Goal: Check status: Check status

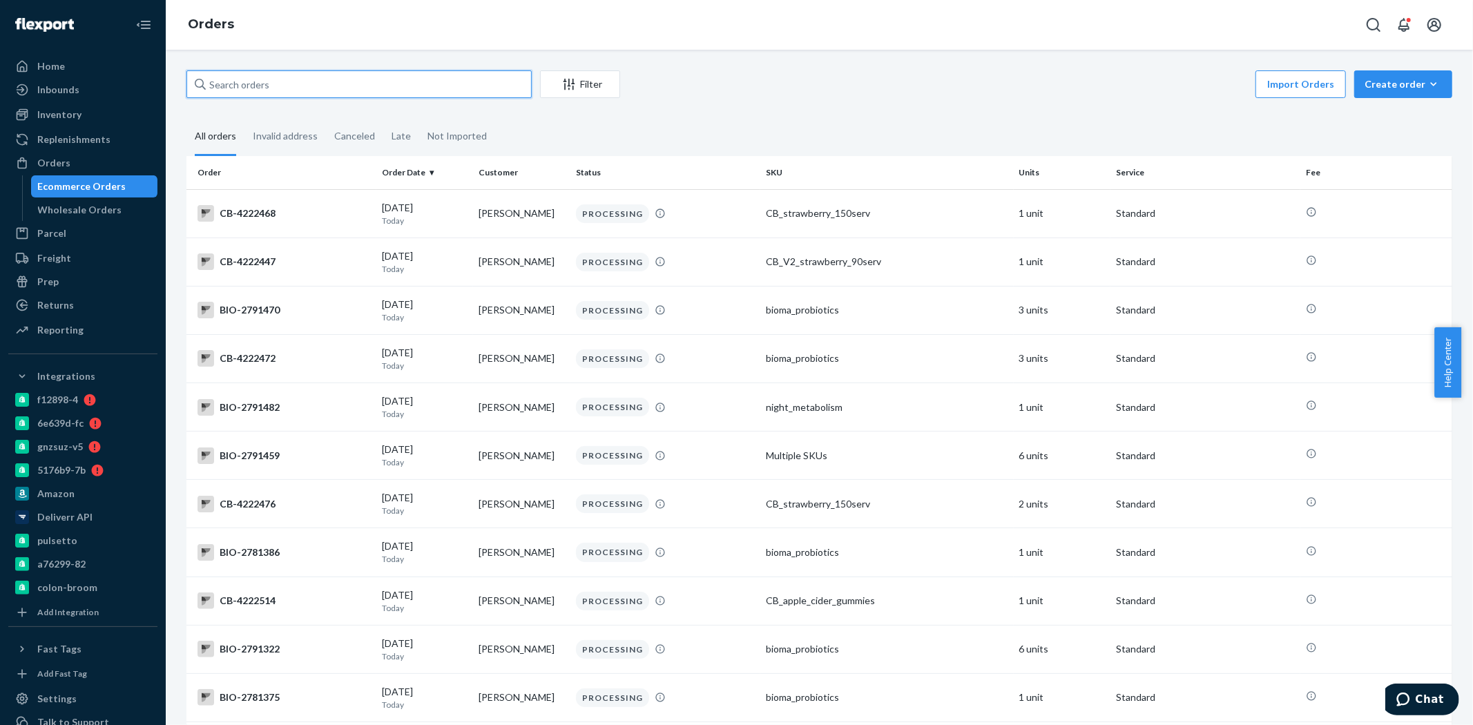
click at [231, 91] on input "text" at bounding box center [358, 84] width 345 height 28
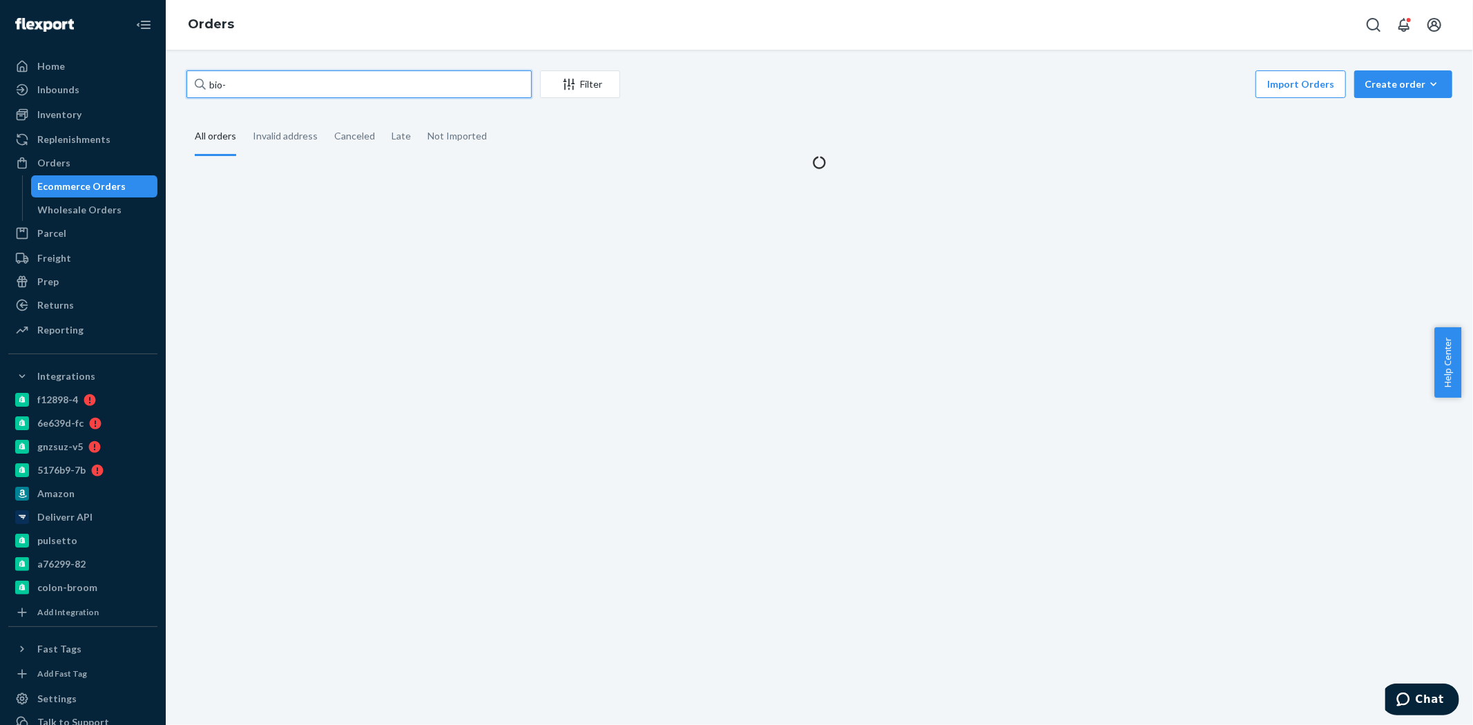
paste input "2593548"
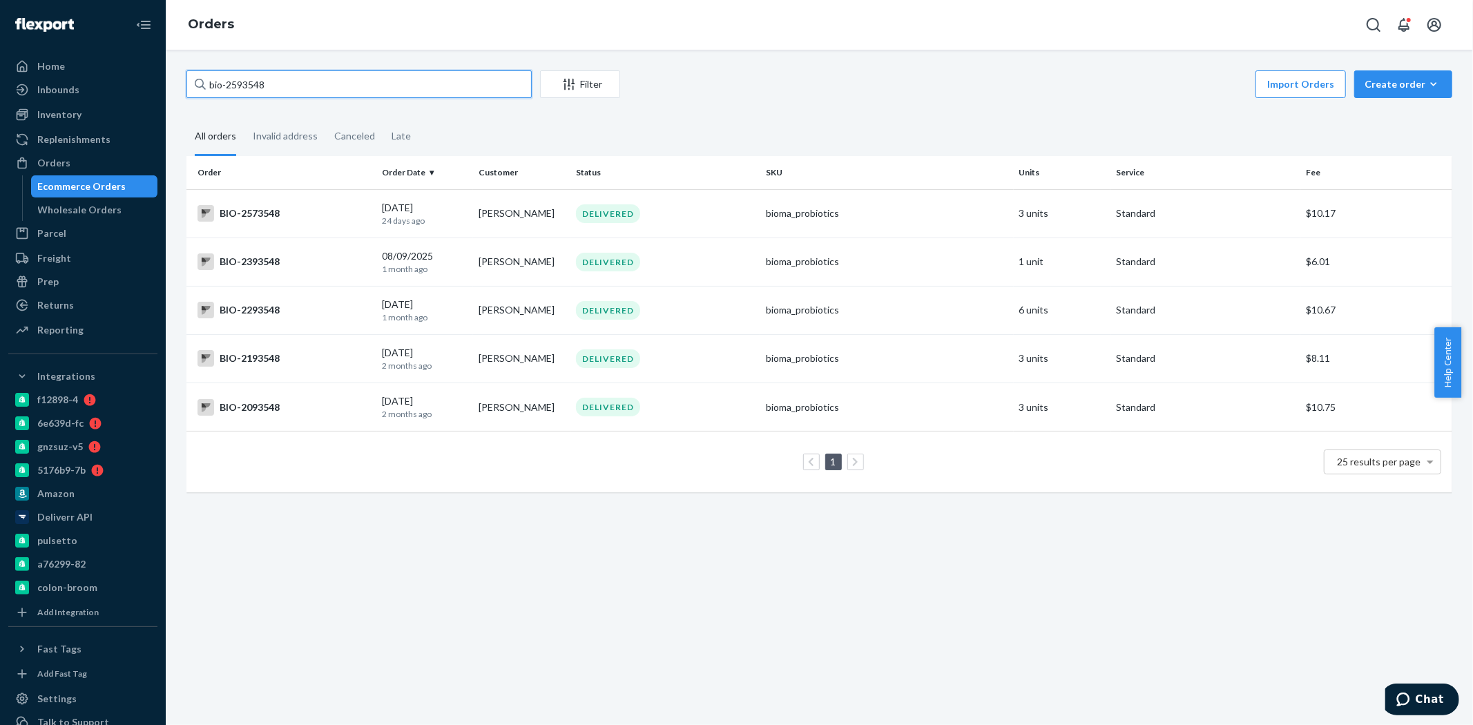
click at [249, 86] on input "bio-2593548" at bounding box center [358, 84] width 345 height 28
paste input "text"
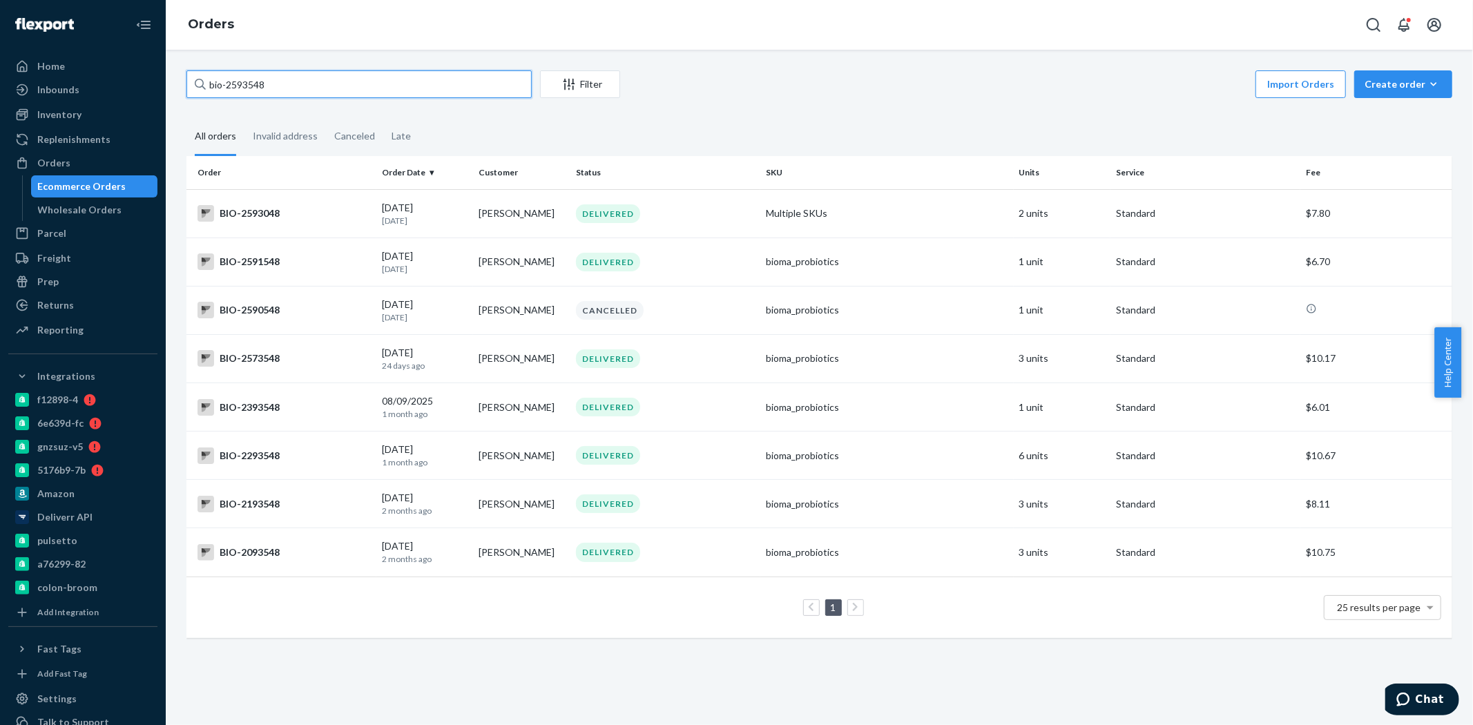
click at [235, 73] on input "bio-2593548" at bounding box center [358, 84] width 345 height 28
paste input "49213"
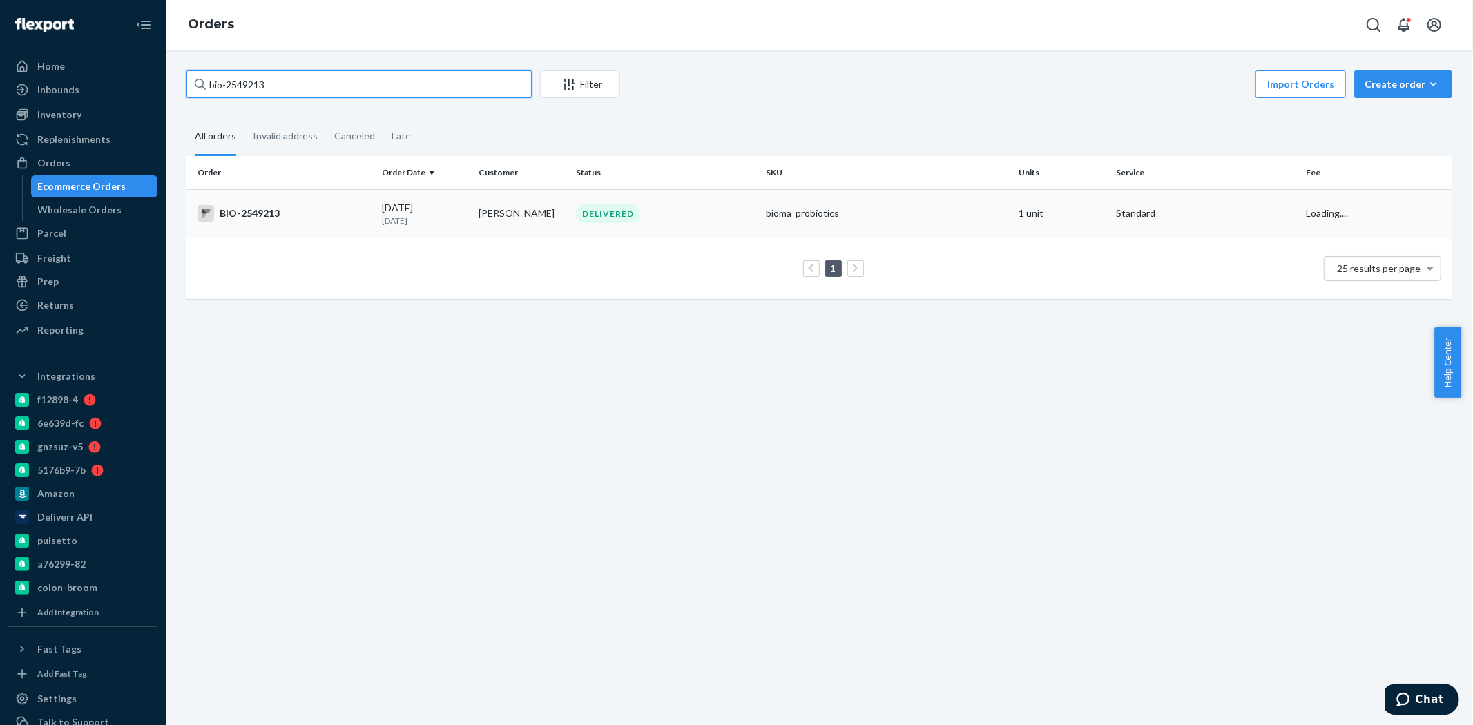
type input "bio-2549213"
click at [273, 208] on div "BIO-2549213" at bounding box center [283, 213] width 173 height 17
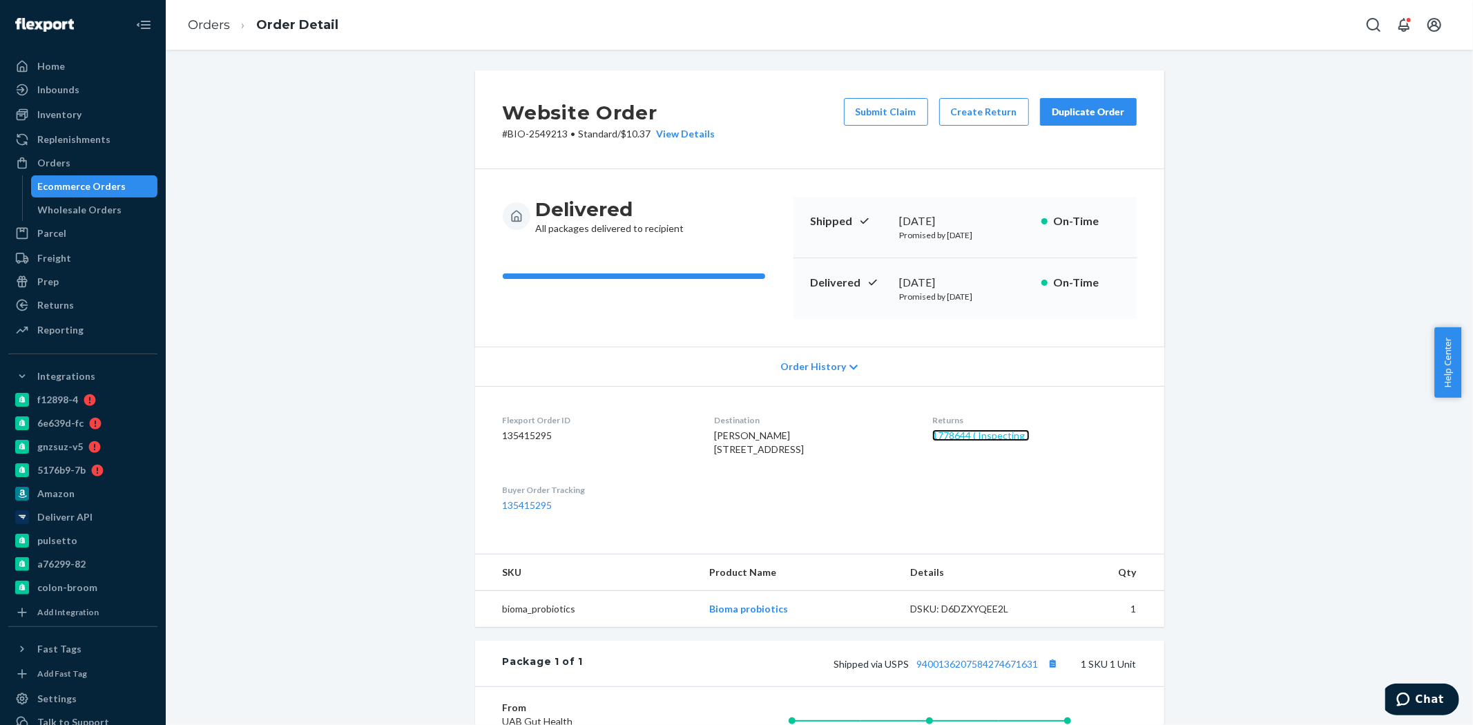
click at [956, 438] on link "1778644 ( Inspecting )" at bounding box center [980, 435] width 97 height 12
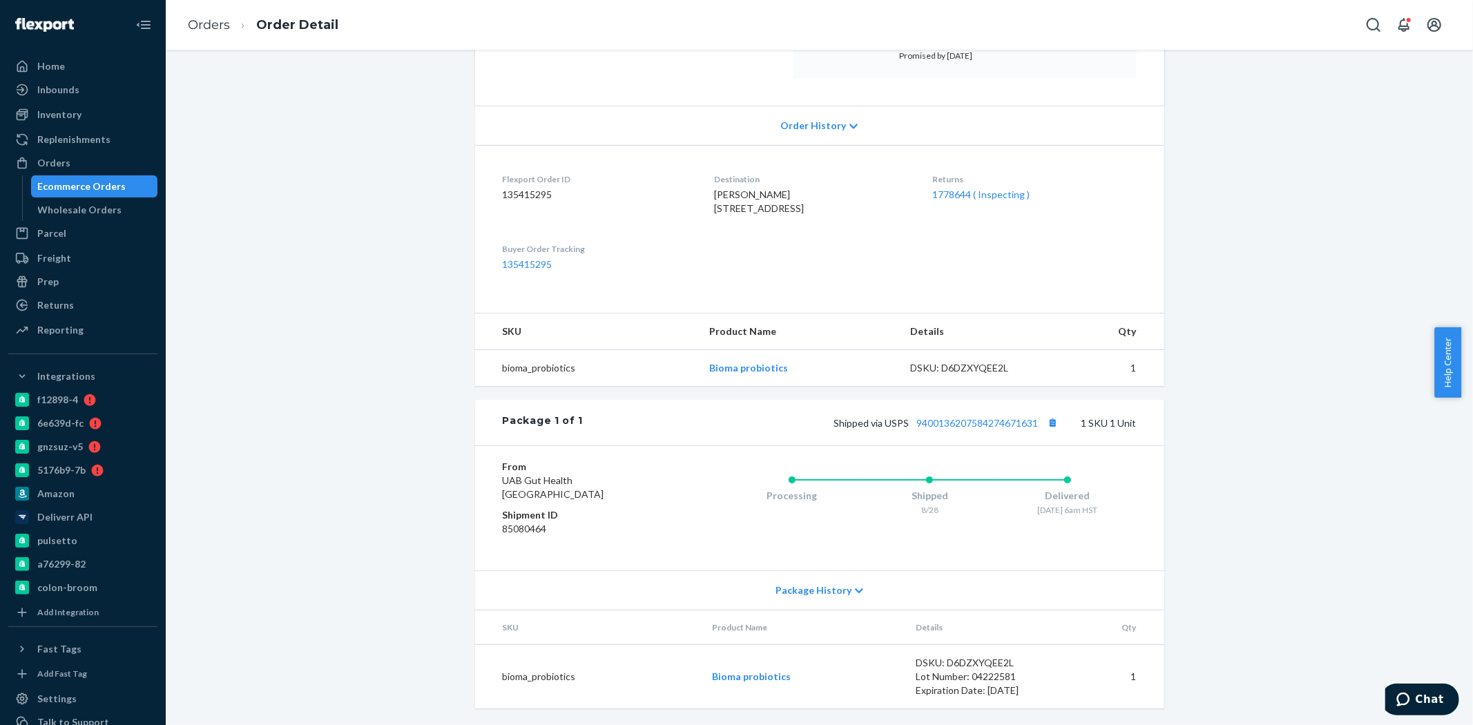
scroll to position [269, 0]
click at [950, 416] on div "Shipped via USPS 9400136207584274671631 1 SKU 1 Unit" at bounding box center [859, 423] width 553 height 18
click at [950, 419] on link "9400136207584274671631" at bounding box center [978, 423] width 122 height 12
click at [946, 423] on link "9400136207584274671631" at bounding box center [978, 423] width 122 height 12
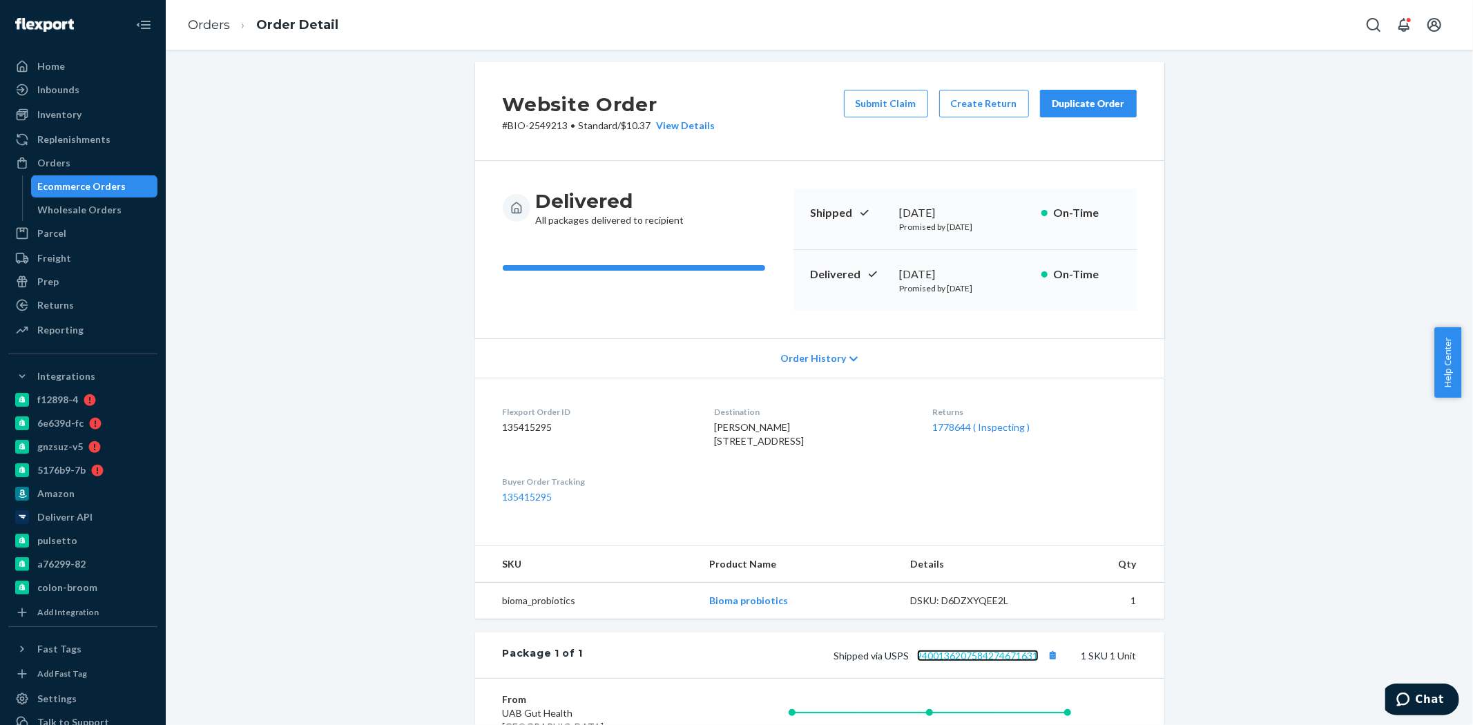
scroll to position [0, 0]
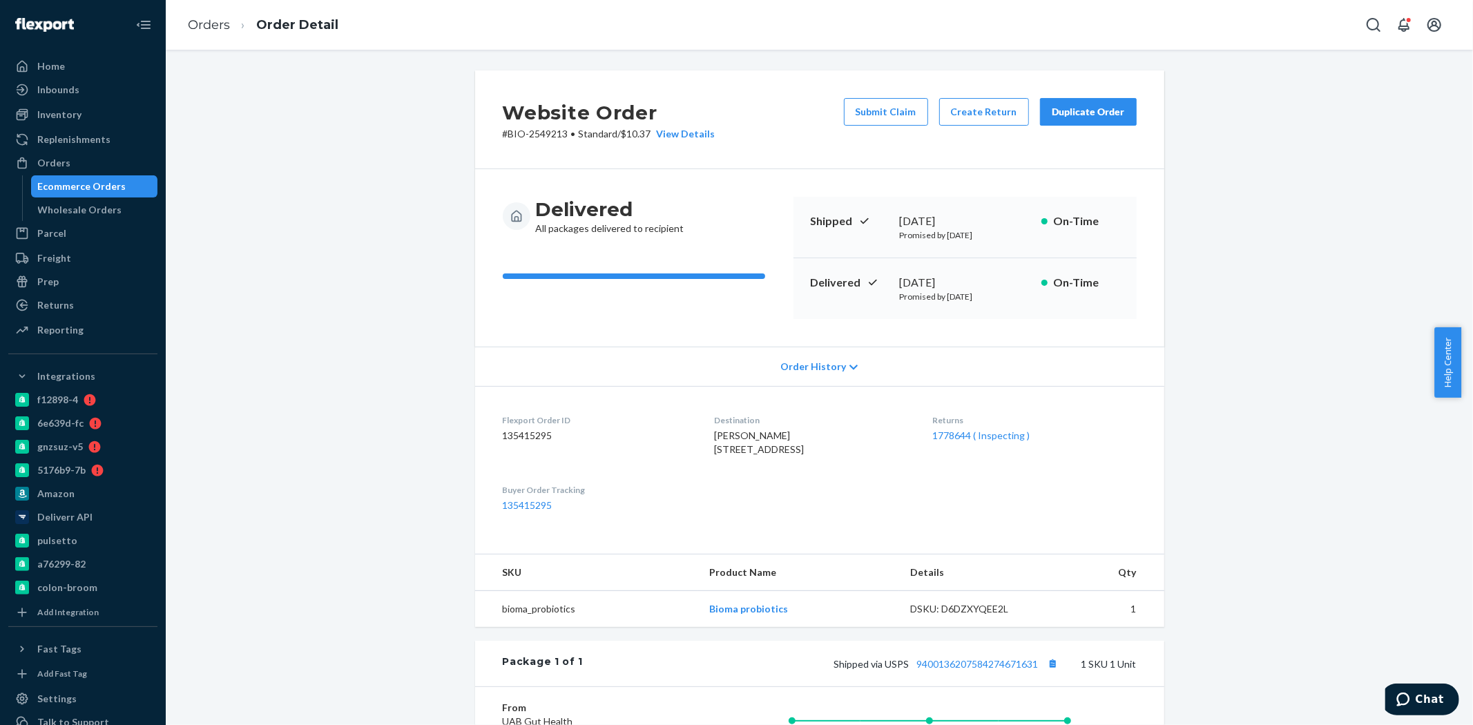
click at [70, 189] on div "Ecommerce Orders" at bounding box center [82, 187] width 88 height 14
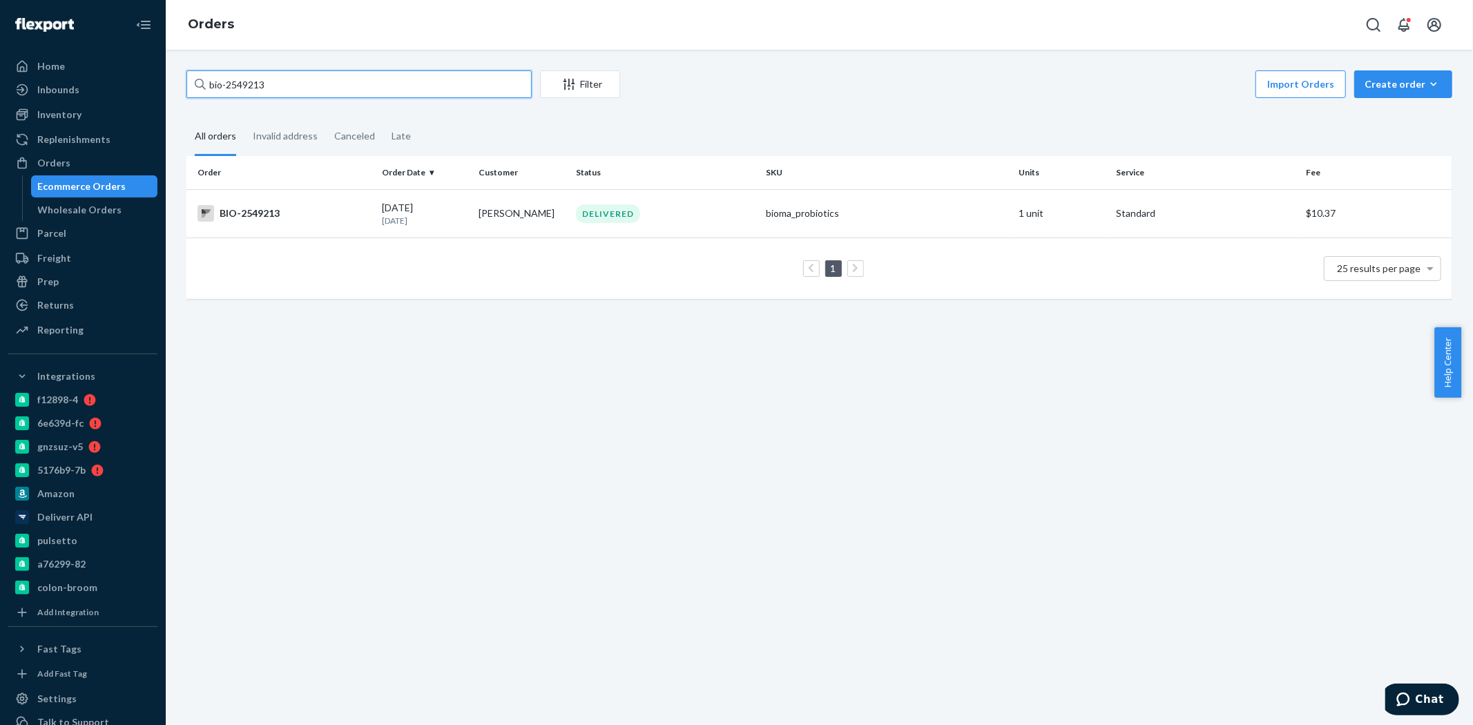
click at [246, 84] on input "bio-2549213" at bounding box center [358, 84] width 345 height 28
paste input "93548"
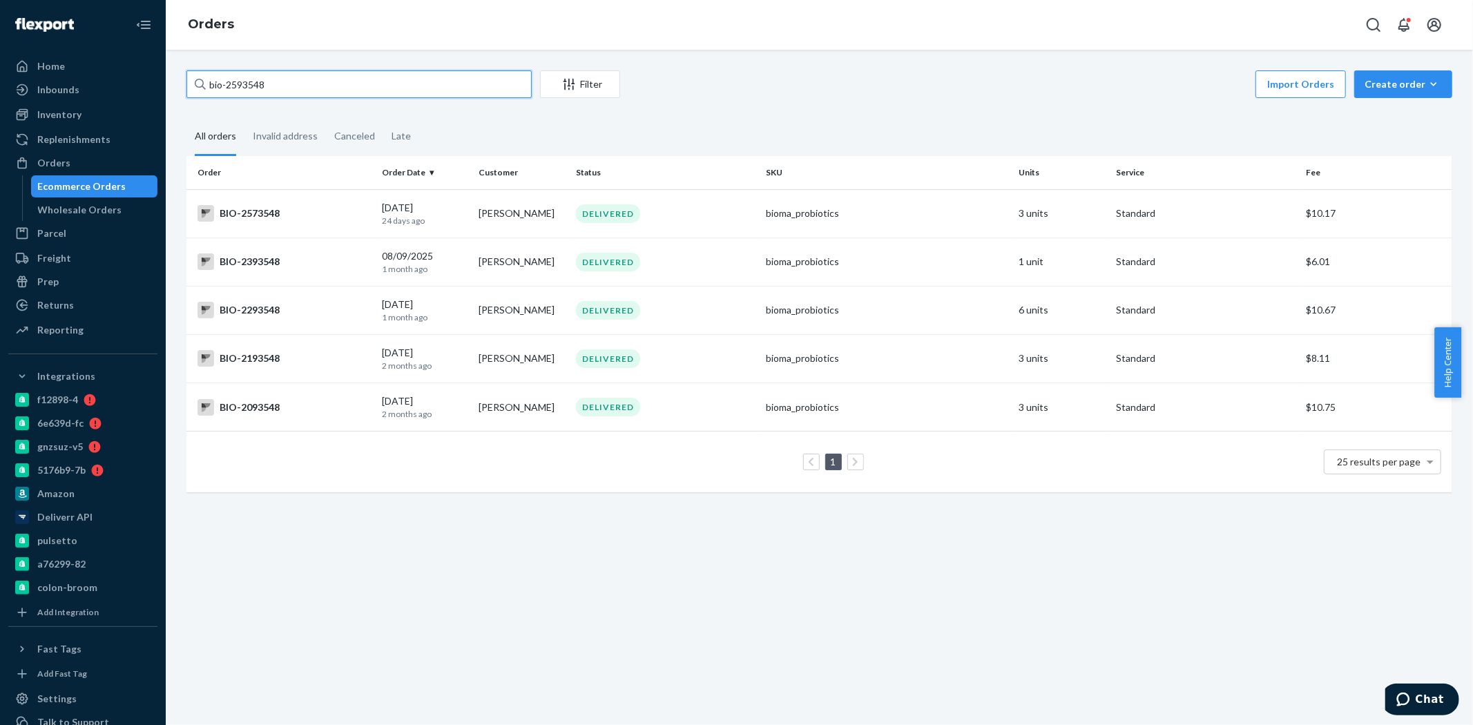
click at [243, 76] on input "bio-2593548" at bounding box center [358, 84] width 345 height 28
paste input "499"
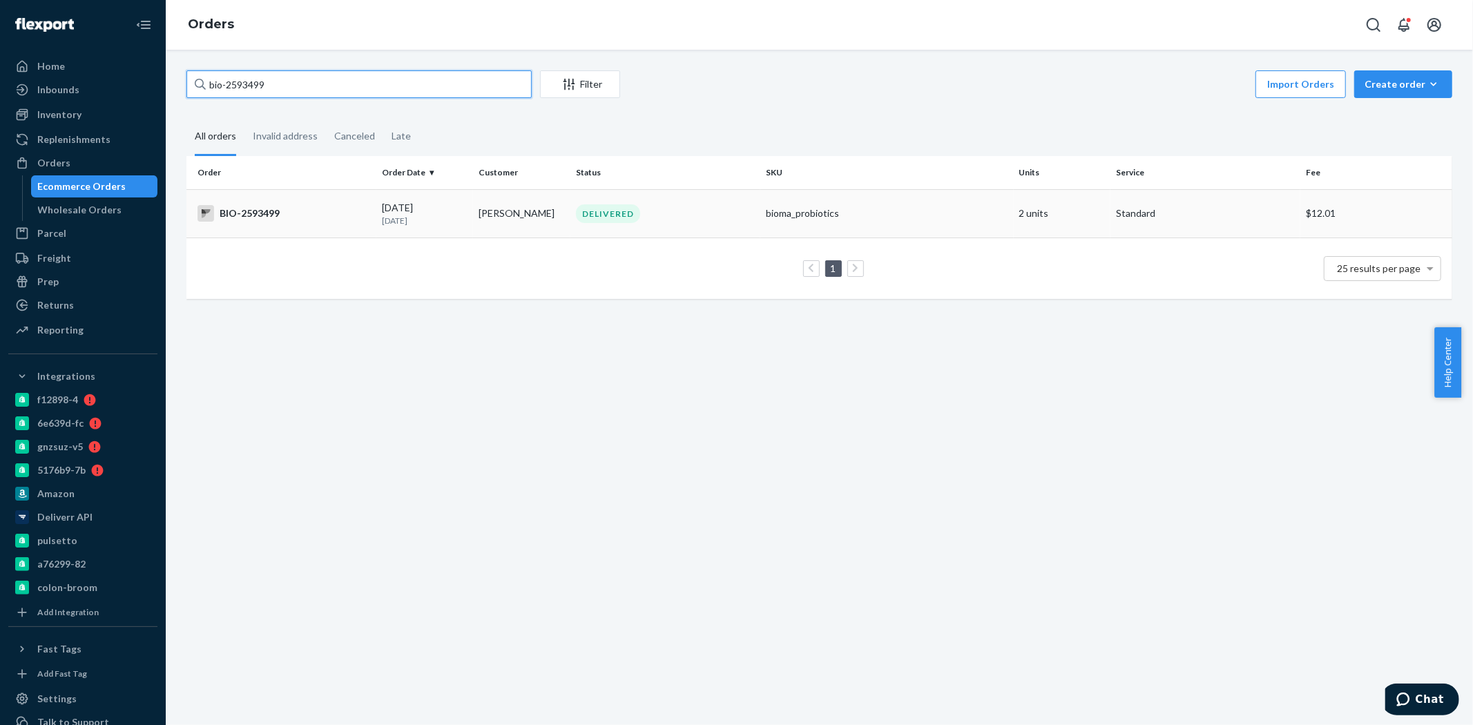
type input "bio-2593499"
click at [328, 209] on div "BIO-2593499" at bounding box center [283, 213] width 173 height 17
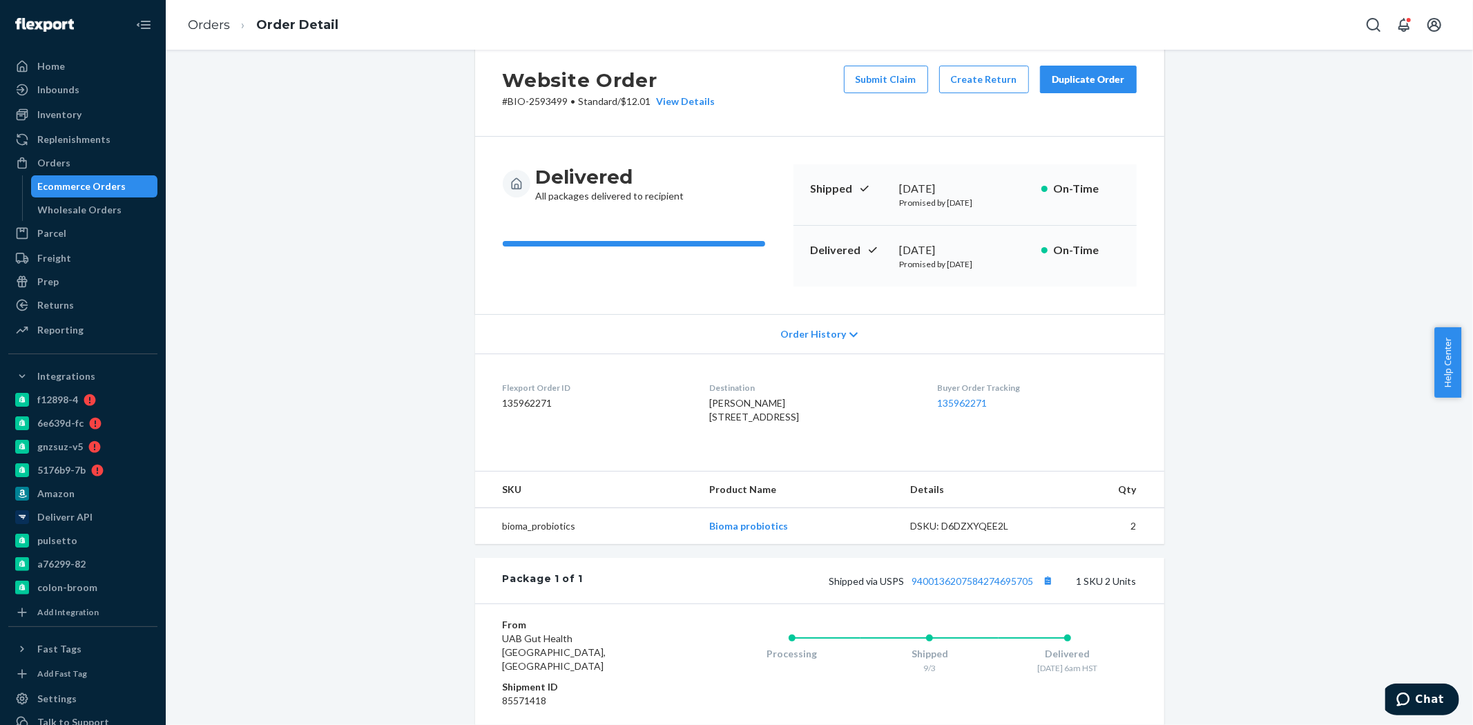
scroll to position [77, 0]
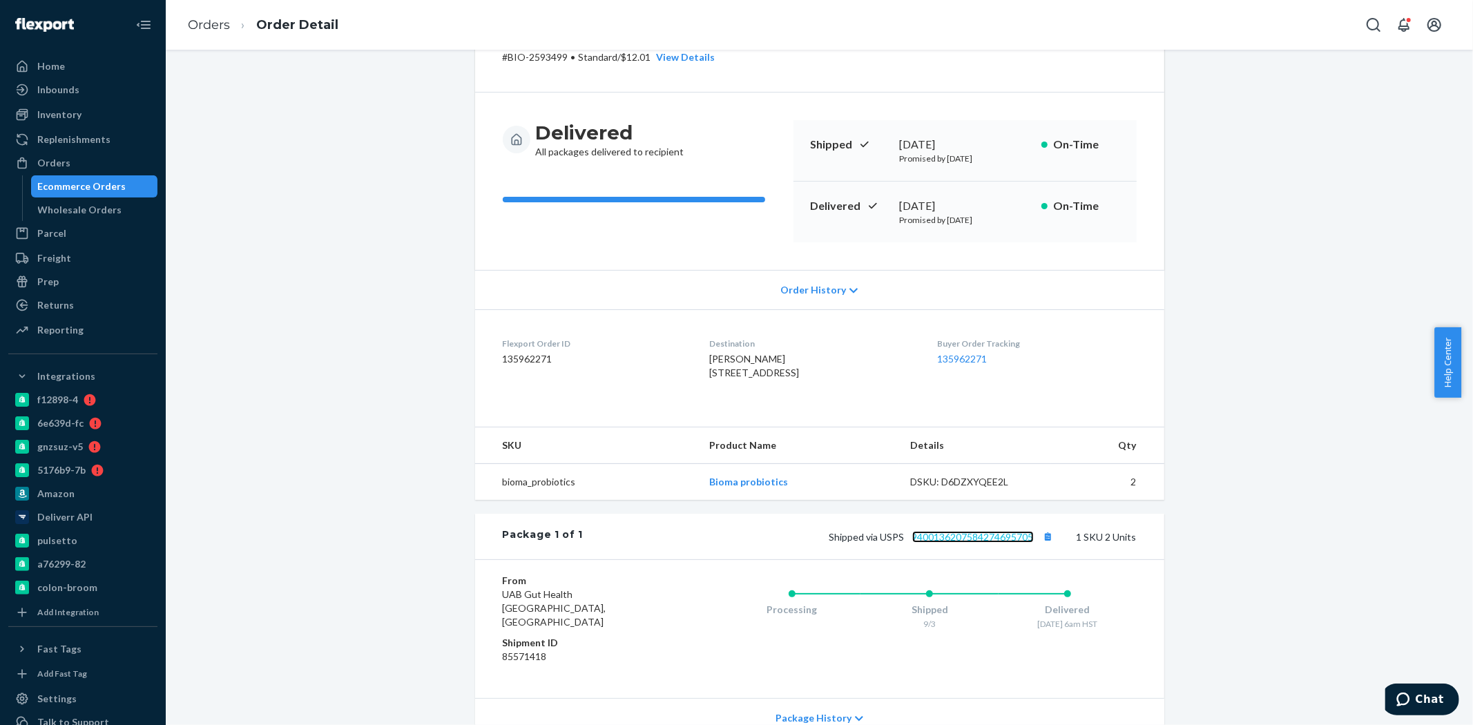
click at [956, 543] on link "9400136207584274695705" at bounding box center [973, 537] width 122 height 12
